Goal: Task Accomplishment & Management: Manage account settings

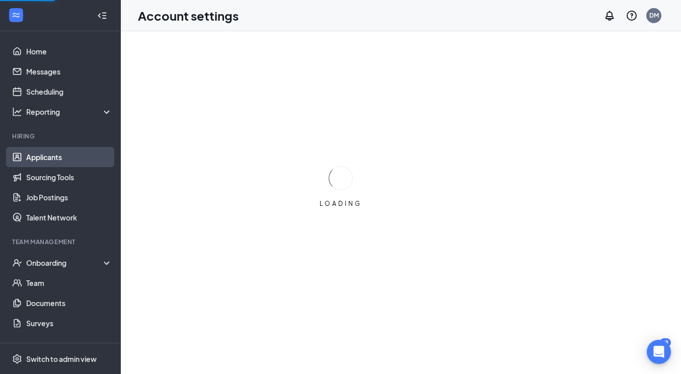
click at [42, 157] on link "Applicants" at bounding box center [69, 157] width 86 height 20
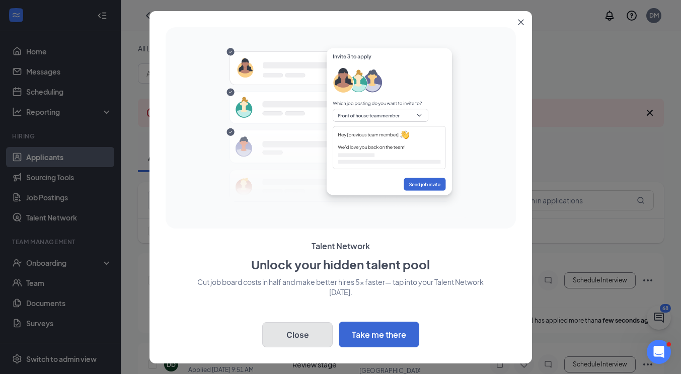
click at [298, 334] on button "Close" at bounding box center [297, 334] width 70 height 25
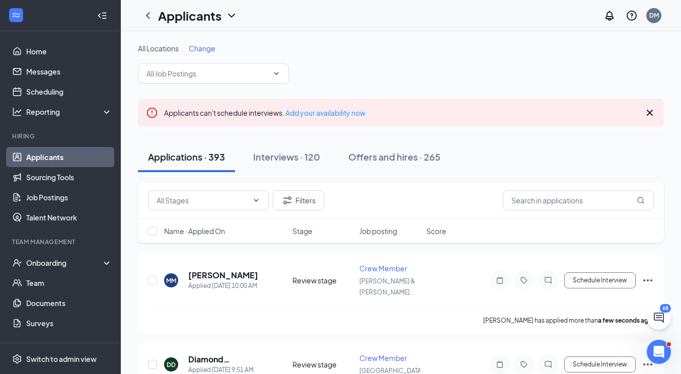
click at [198, 48] on span "Change" at bounding box center [202, 48] width 27 height 9
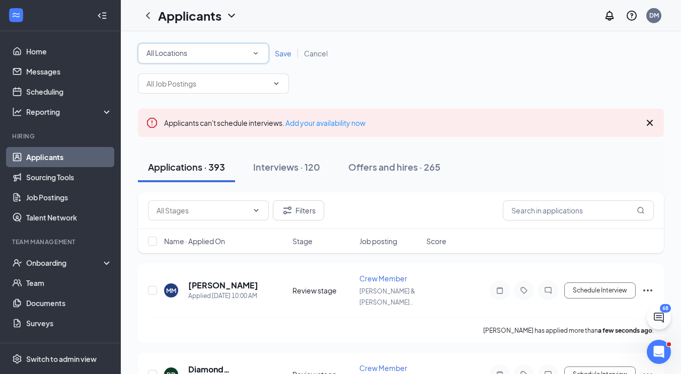
click at [256, 55] on icon "SmallChevronDown" at bounding box center [255, 53] width 9 height 9
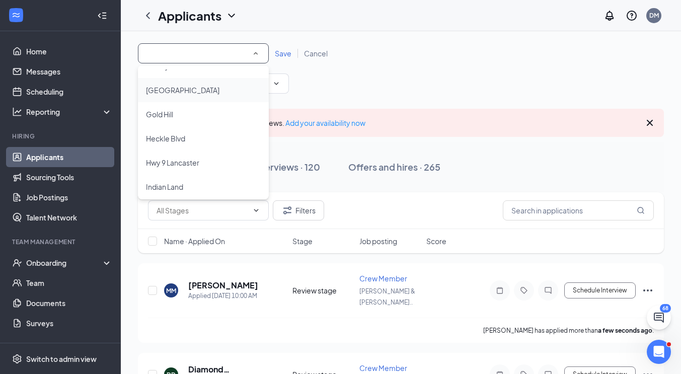
scroll to position [140, 0]
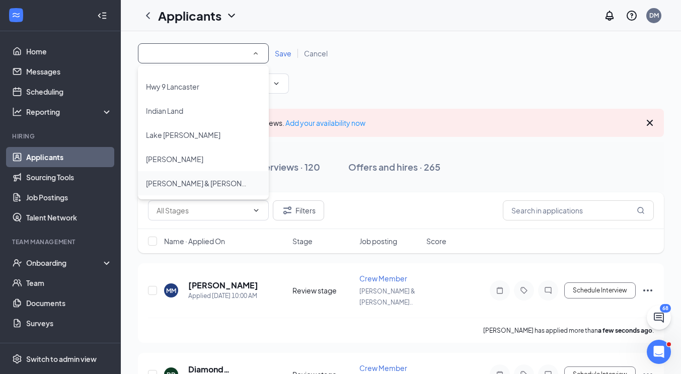
click at [183, 182] on span "[PERSON_NAME] & [PERSON_NAME]" at bounding box center [207, 183] width 122 height 9
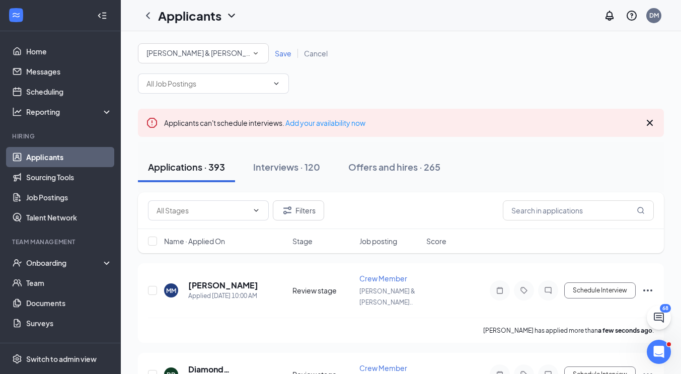
click at [282, 53] on span "Save" at bounding box center [283, 53] width 17 height 9
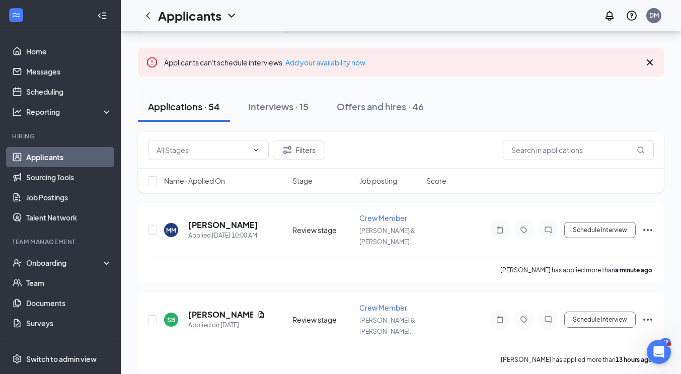
scroll to position [101, 0]
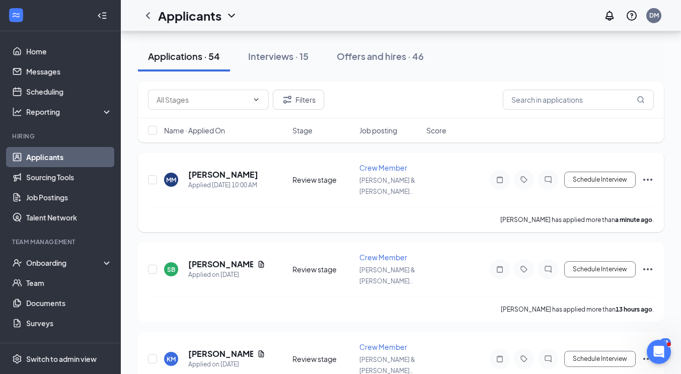
click at [649, 174] on icon "Ellipses" at bounding box center [648, 180] width 12 height 12
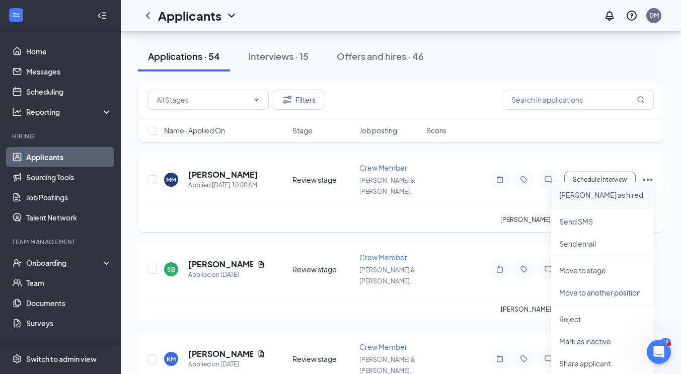
click at [592, 195] on p "[PERSON_NAME] as hired" at bounding box center [602, 195] width 87 height 10
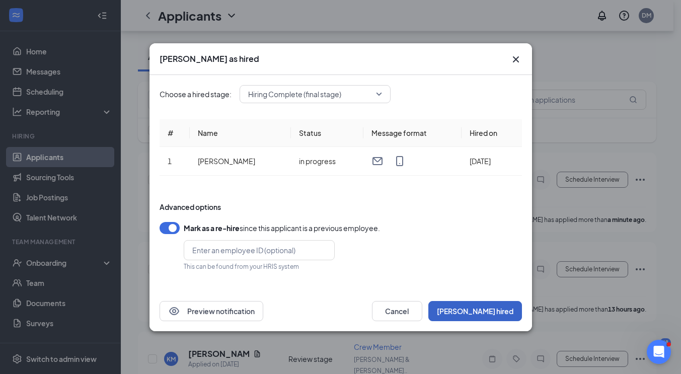
click at [497, 308] on button "[PERSON_NAME] hired" at bounding box center [475, 311] width 94 height 20
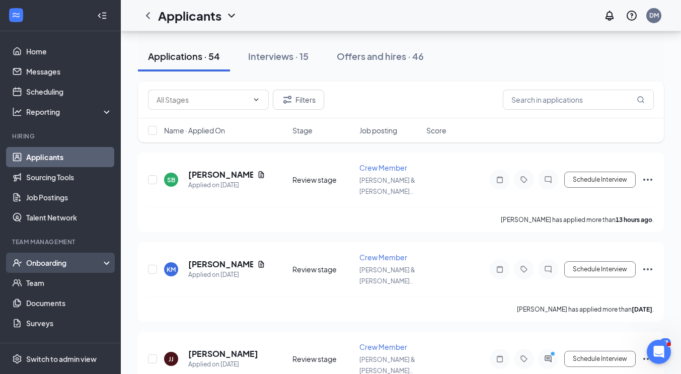
click at [37, 262] on div "Onboarding" at bounding box center [64, 263] width 77 height 10
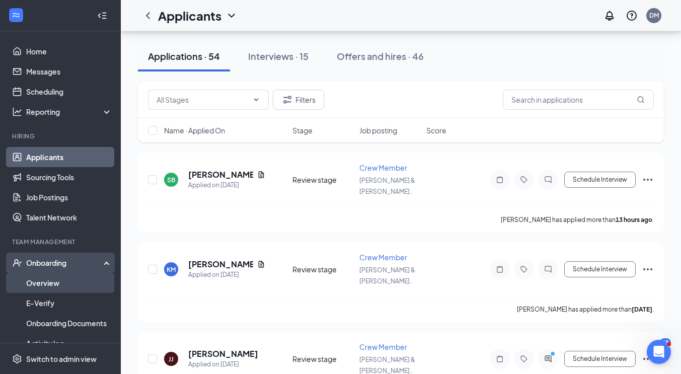
click at [39, 283] on link "Overview" at bounding box center [69, 283] width 86 height 20
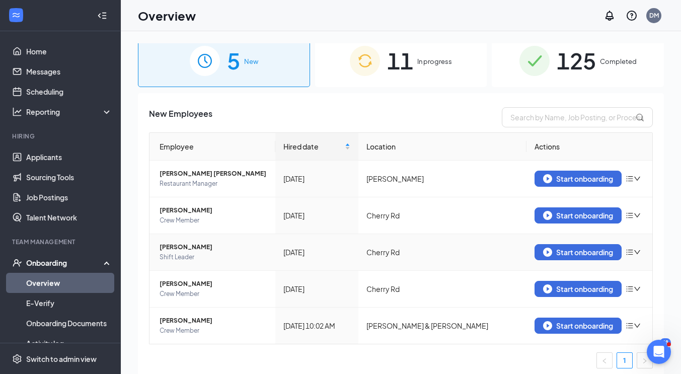
scroll to position [14, 0]
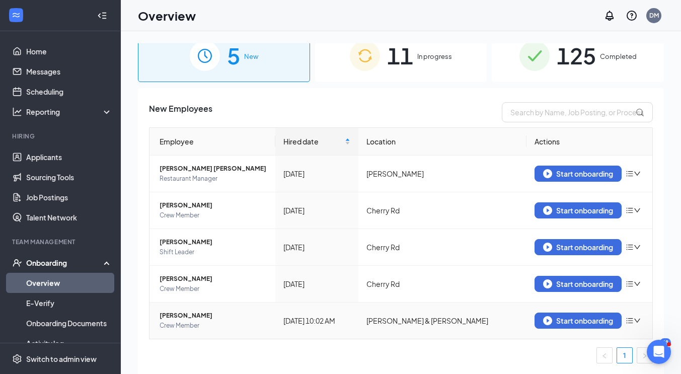
click at [178, 316] on span "[PERSON_NAME]" at bounding box center [214, 315] width 108 height 10
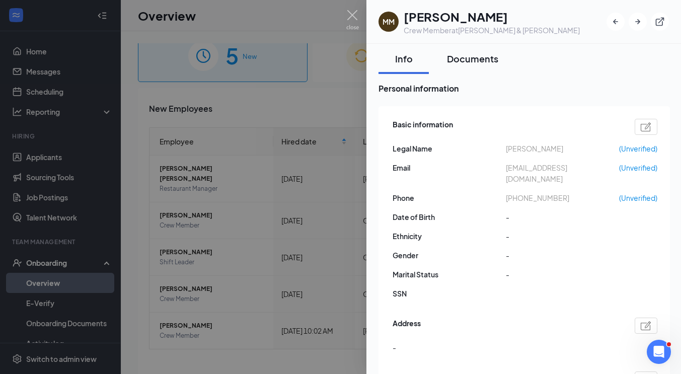
click at [463, 61] on div "Documents" at bounding box center [472, 58] width 51 height 13
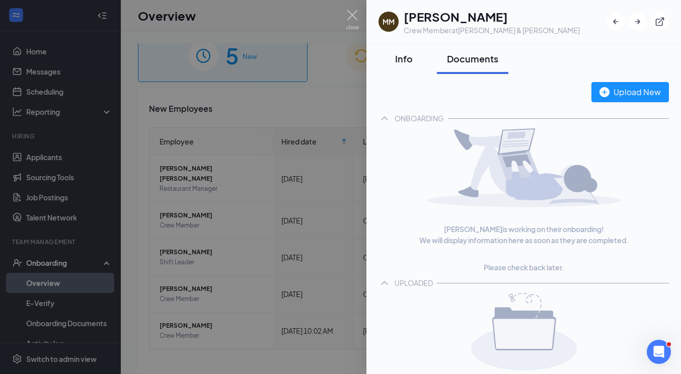
click at [403, 61] on div "Info" at bounding box center [403, 58] width 30 height 13
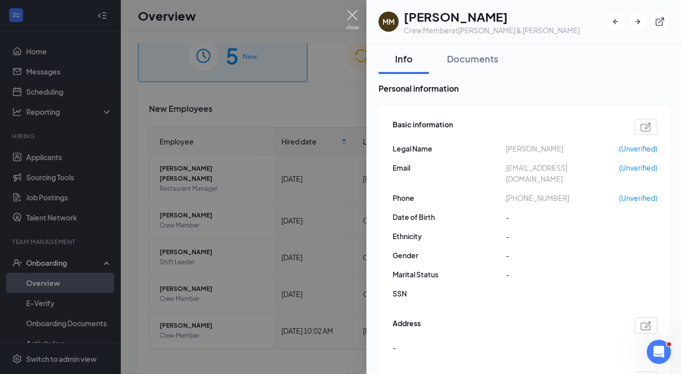
click at [352, 15] on img at bounding box center [352, 20] width 13 height 20
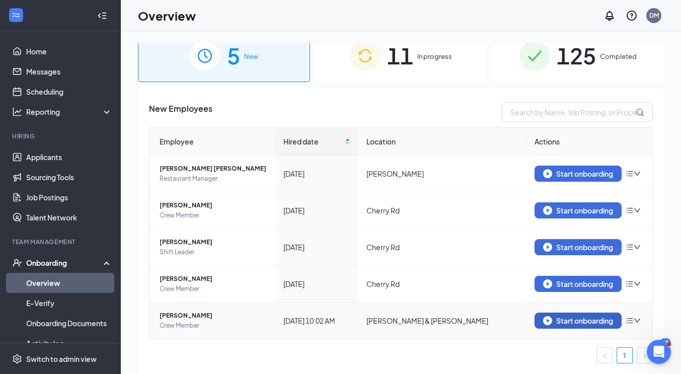
click at [589, 320] on div "Start onboarding" at bounding box center [578, 320] width 70 height 9
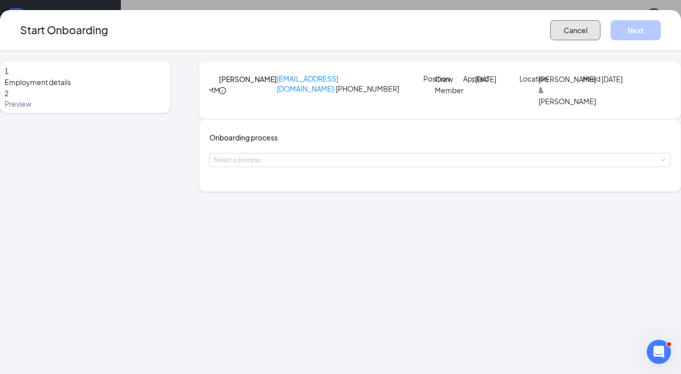
click at [564, 32] on button "Cancel" at bounding box center [575, 30] width 50 height 20
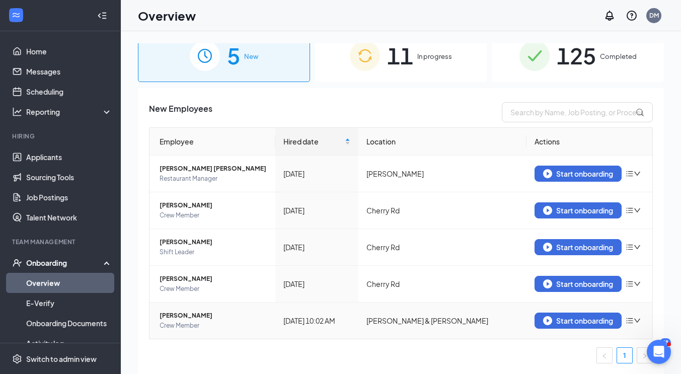
click at [180, 314] on span "[PERSON_NAME]" at bounding box center [214, 315] width 108 height 10
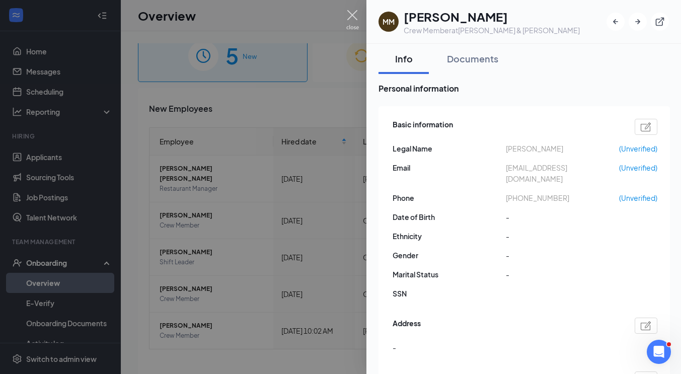
click at [348, 15] on img at bounding box center [352, 20] width 13 height 20
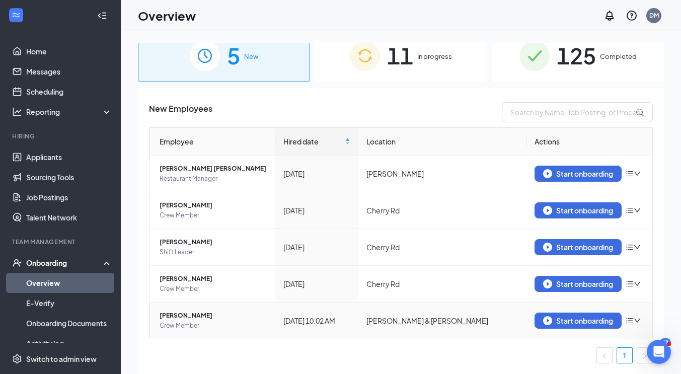
click at [634, 320] on icon "down" at bounding box center [637, 321] width 6 height 4
click at [577, 319] on div "Start onboarding" at bounding box center [578, 320] width 70 height 9
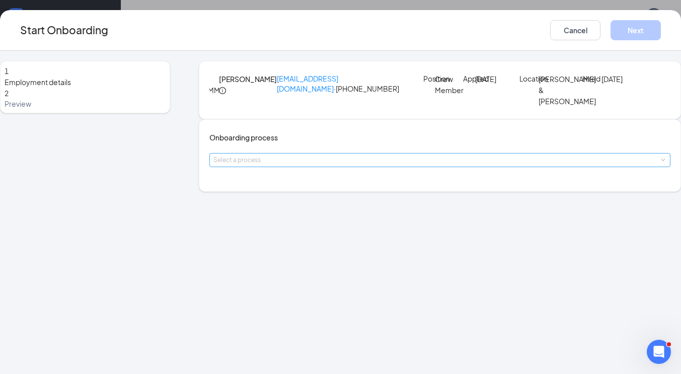
click at [377, 165] on div "Select a process" at bounding box center [437, 160] width 448 height 10
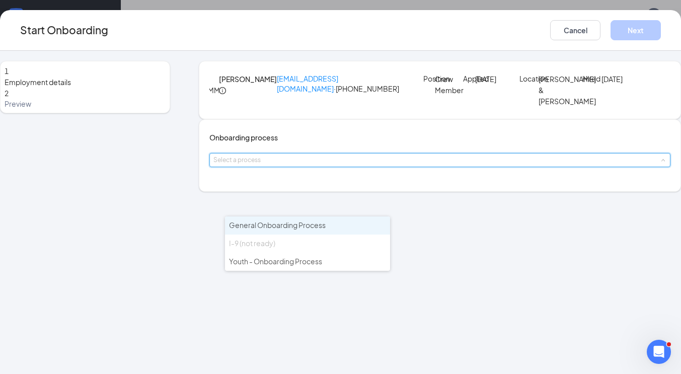
click at [282, 224] on span "General Onboarding Process" at bounding box center [277, 224] width 97 height 9
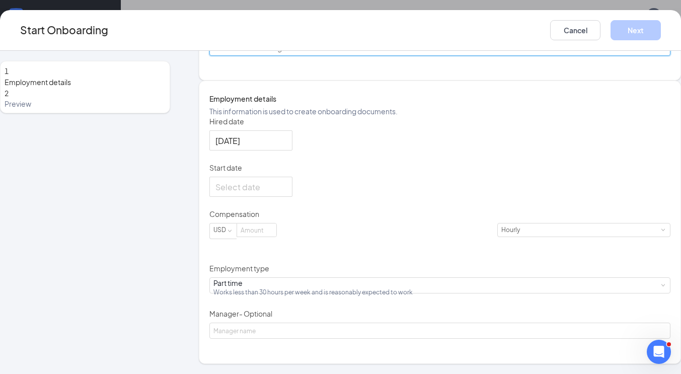
scroll to position [158, 0]
click at [286, 193] on div at bounding box center [250, 187] width 71 height 13
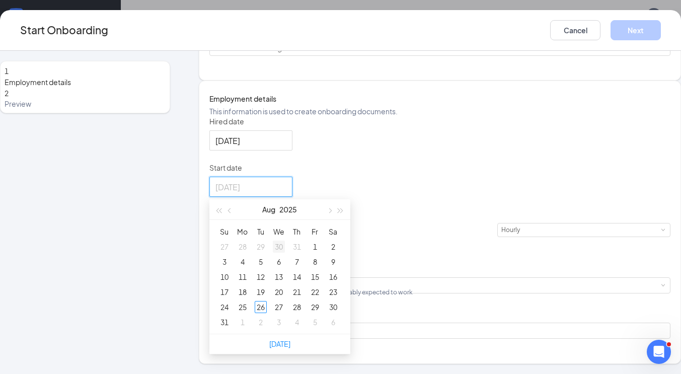
type input "[DATE]"
click at [332, 213] on span "button" at bounding box center [329, 210] width 5 height 5
type input "[DATE]"
click at [249, 268] on div "8" at bounding box center [242, 262] width 12 height 12
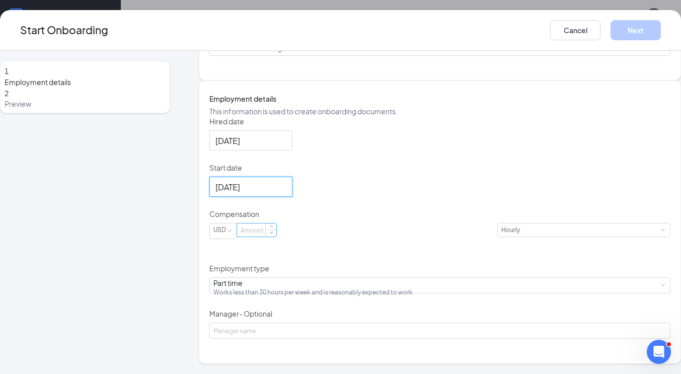
click at [276, 236] on input at bounding box center [256, 229] width 39 height 13
type input "10"
click at [414, 222] on div "Hired date [DATE] Start date [DATE] [DATE] Su Mo Tu We Th Fr Sa 31 1 2 3 4 5 6 …" at bounding box center [439, 227] width 461 height 223
click at [618, 31] on button "Next" at bounding box center [635, 30] width 50 height 20
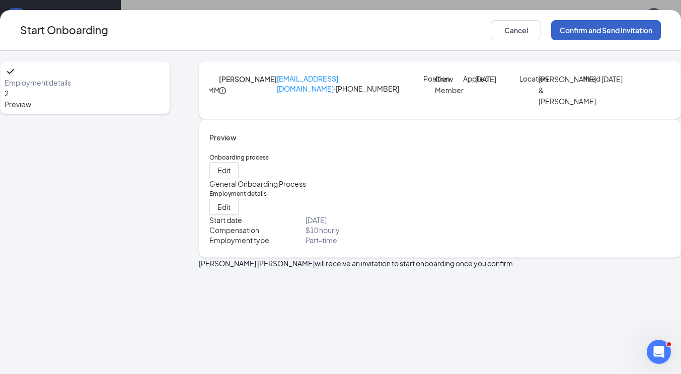
click at [572, 33] on button "Confirm and Send Invitation" at bounding box center [606, 30] width 110 height 20
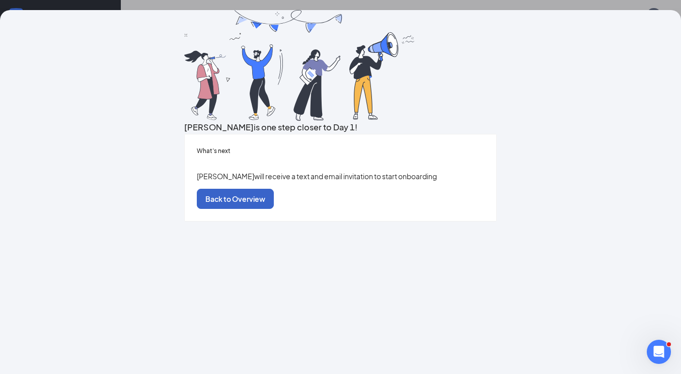
click at [274, 209] on button "Back to Overview" at bounding box center [235, 199] width 77 height 20
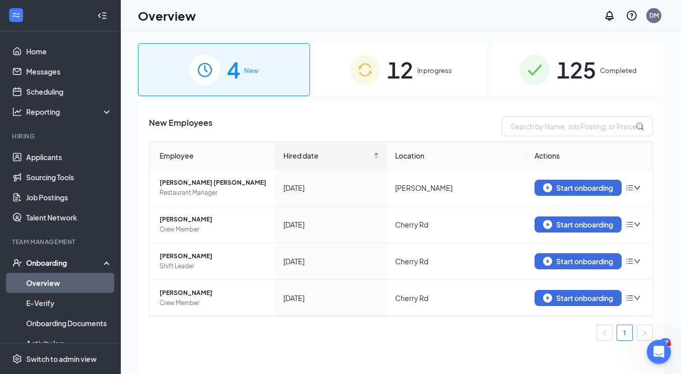
click at [431, 70] on span "In progress" at bounding box center [434, 70] width 35 height 10
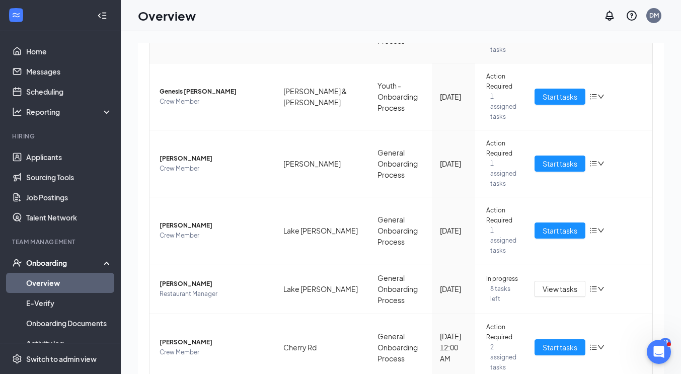
scroll to position [403, 0]
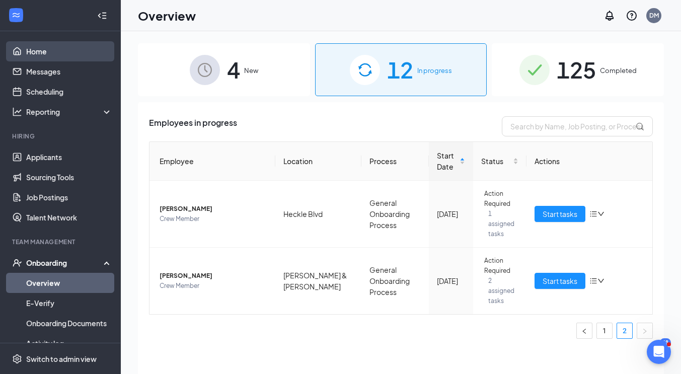
click at [38, 53] on link "Home" at bounding box center [69, 51] width 86 height 20
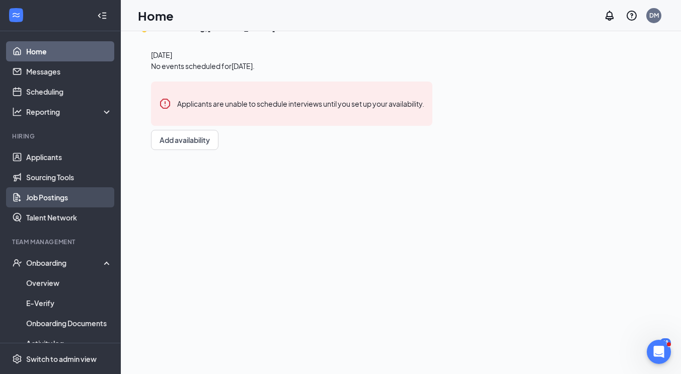
click at [47, 198] on link "Job Postings" at bounding box center [69, 197] width 86 height 20
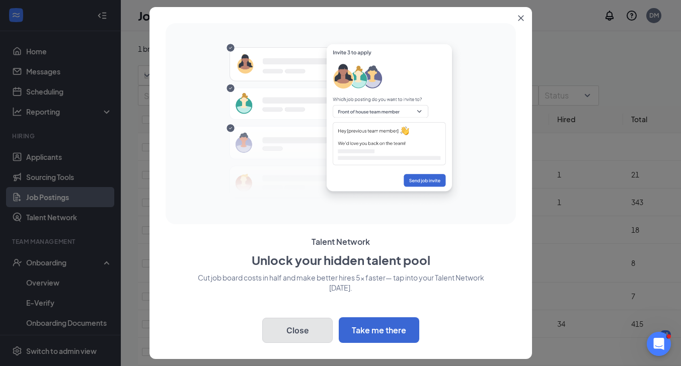
click at [302, 328] on button "Close" at bounding box center [297, 330] width 70 height 25
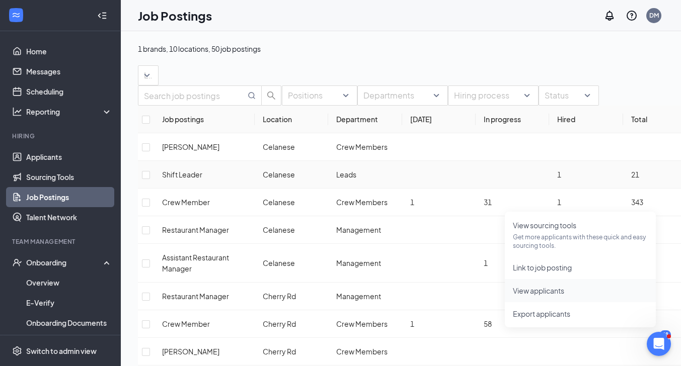
click at [538, 290] on span "View applicants" at bounding box center [538, 290] width 51 height 9
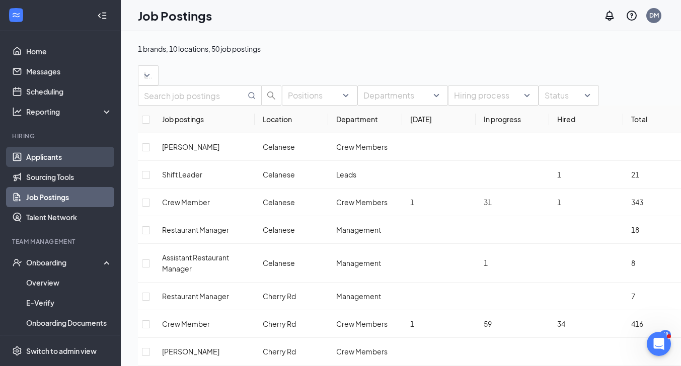
click at [46, 153] on link "Applicants" at bounding box center [69, 157] width 86 height 20
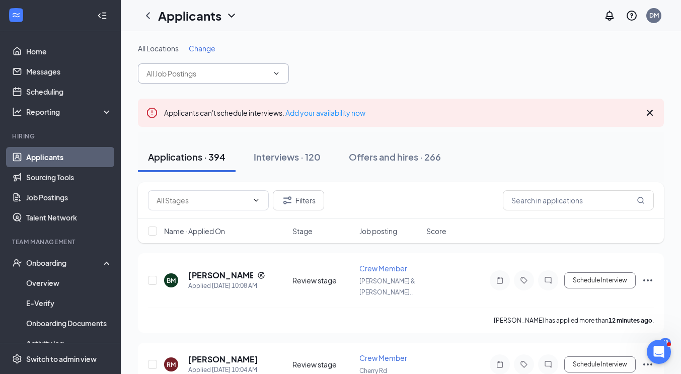
click at [275, 74] on icon "ChevronDown" at bounding box center [276, 73] width 8 height 8
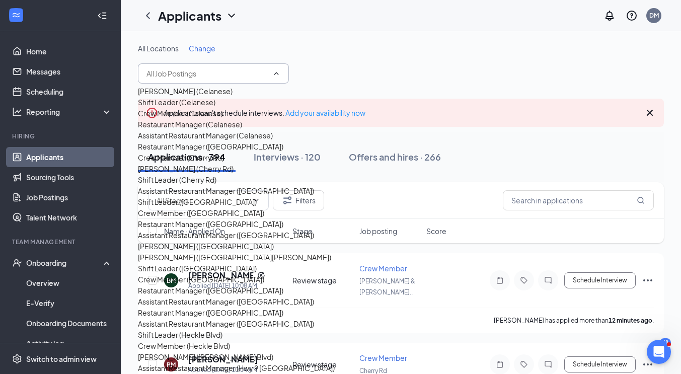
scroll to position [50, 0]
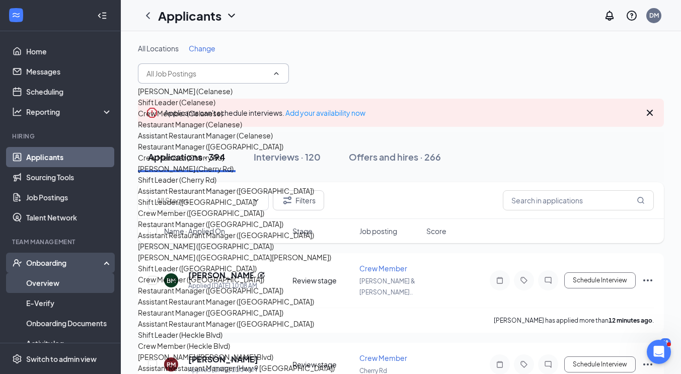
click at [40, 281] on link "Overview" at bounding box center [69, 283] width 86 height 20
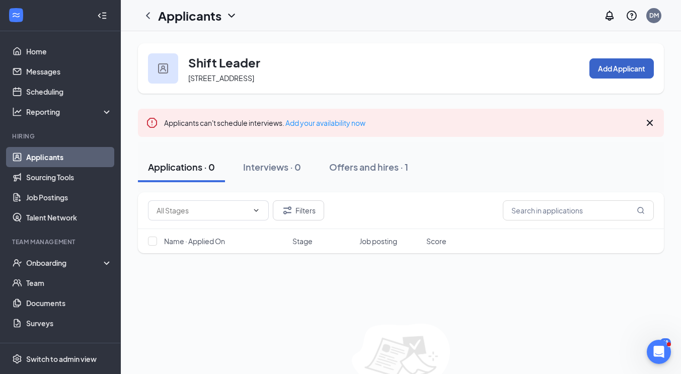
click at [614, 72] on button "Add Applicant" at bounding box center [621, 68] width 64 height 20
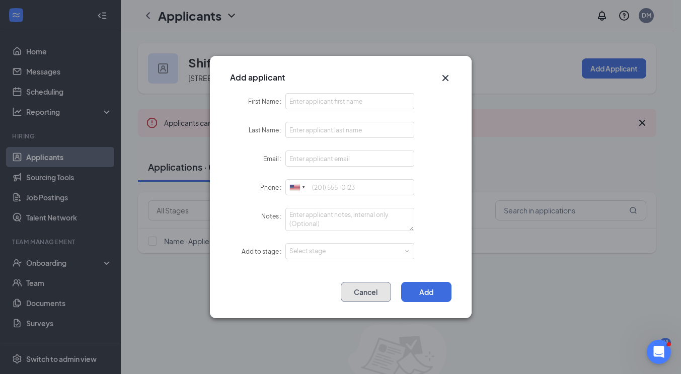
click at [371, 291] on button "Cancel" at bounding box center [366, 292] width 50 height 20
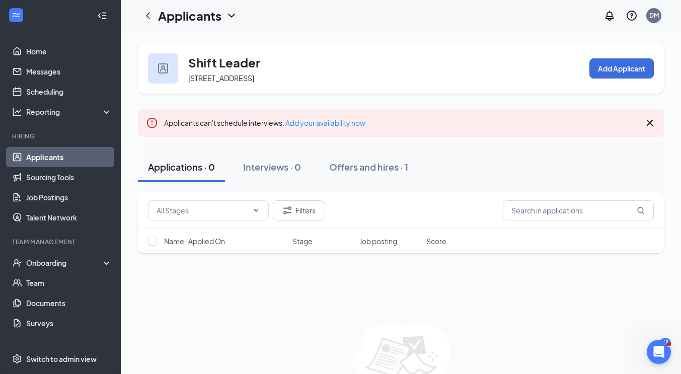
click at [42, 157] on link "Applicants" at bounding box center [69, 157] width 86 height 20
